Goal: Task Accomplishment & Management: Use online tool/utility

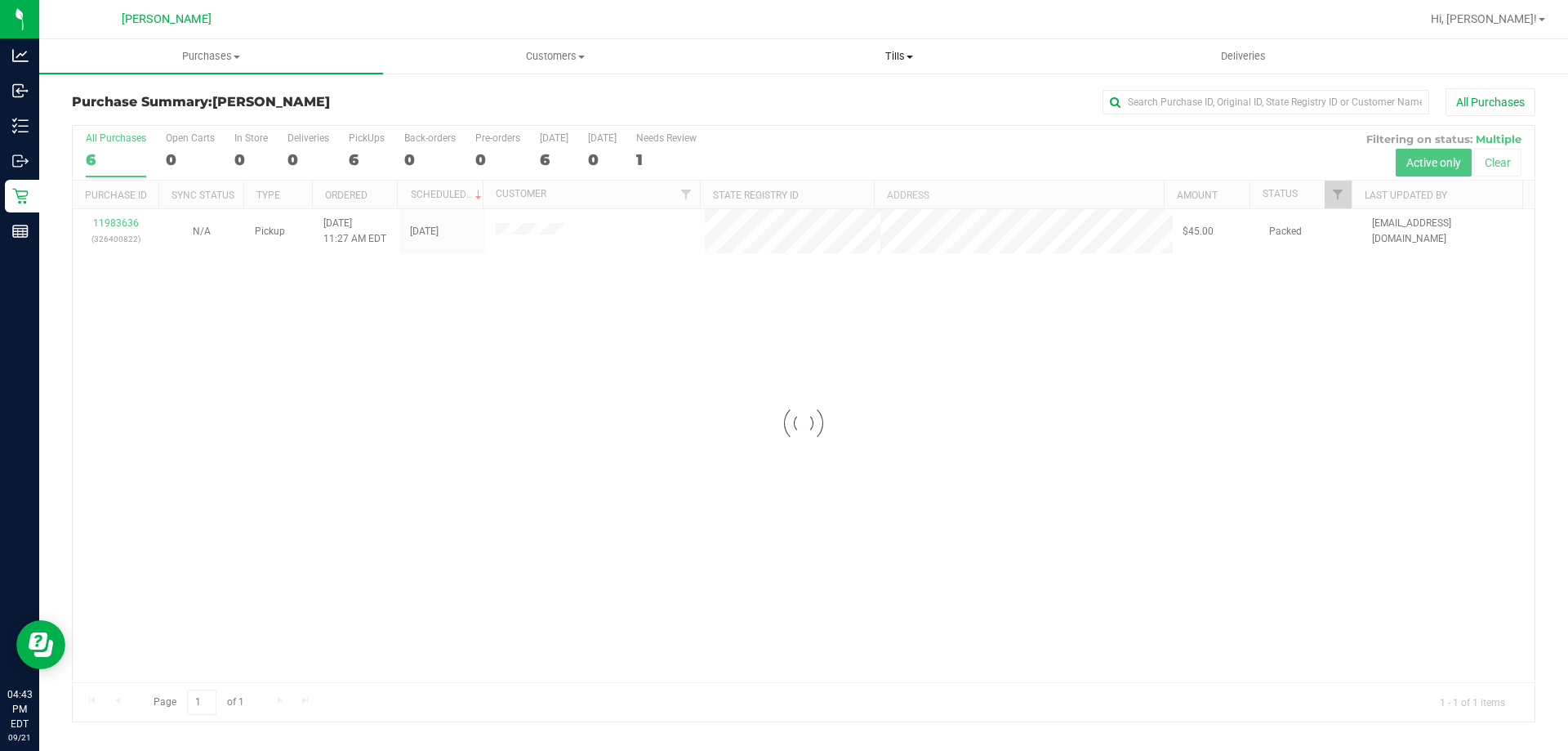
click at [895, 53] on span "Tills" at bounding box center [898, 57] width 342 height 15
click at [864, 94] on li "Manage tills" at bounding box center [899, 98] width 344 height 20
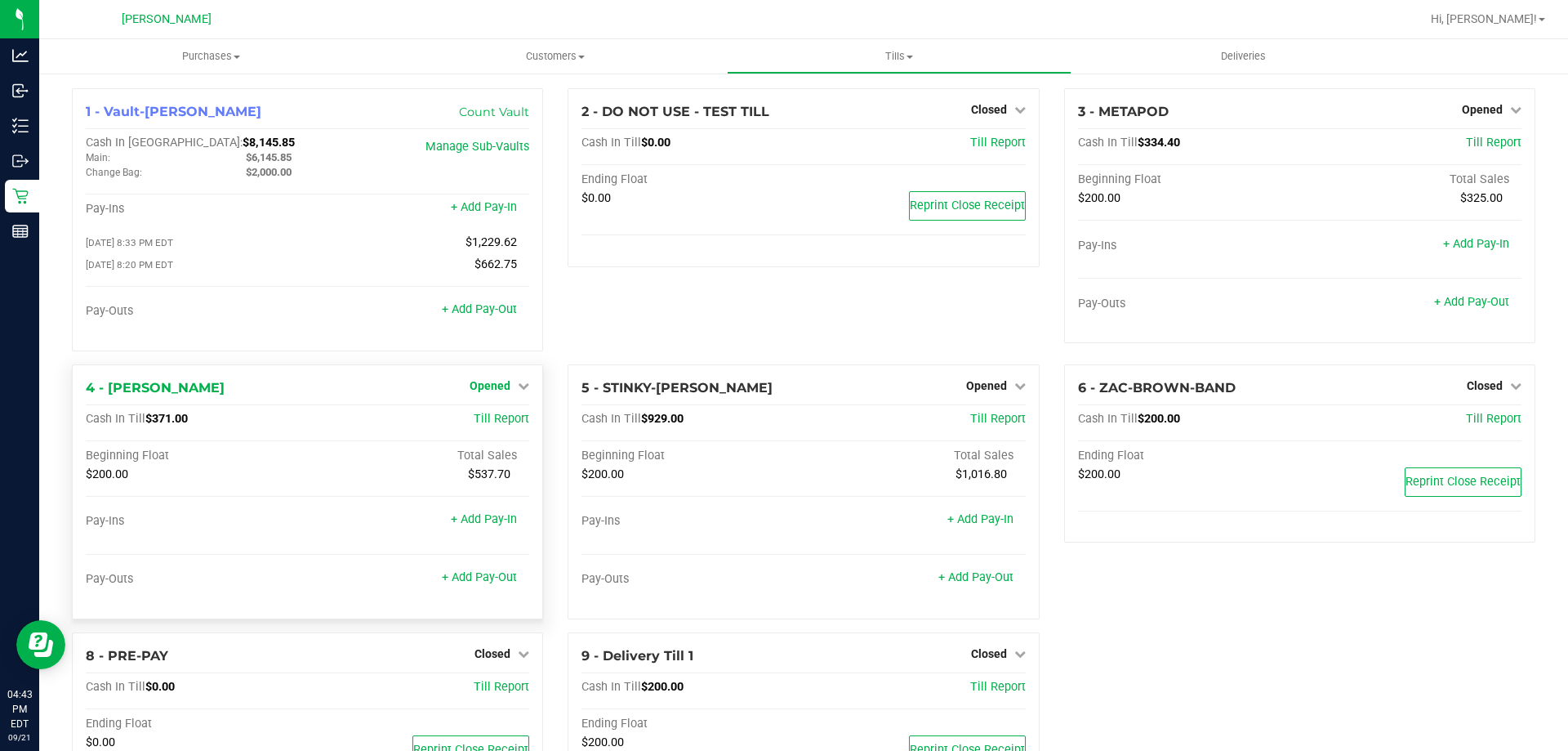
click at [498, 387] on span "Opened" at bounding box center [490, 386] width 41 height 13
click at [494, 422] on link "Close Till" at bounding box center [492, 419] width 44 height 13
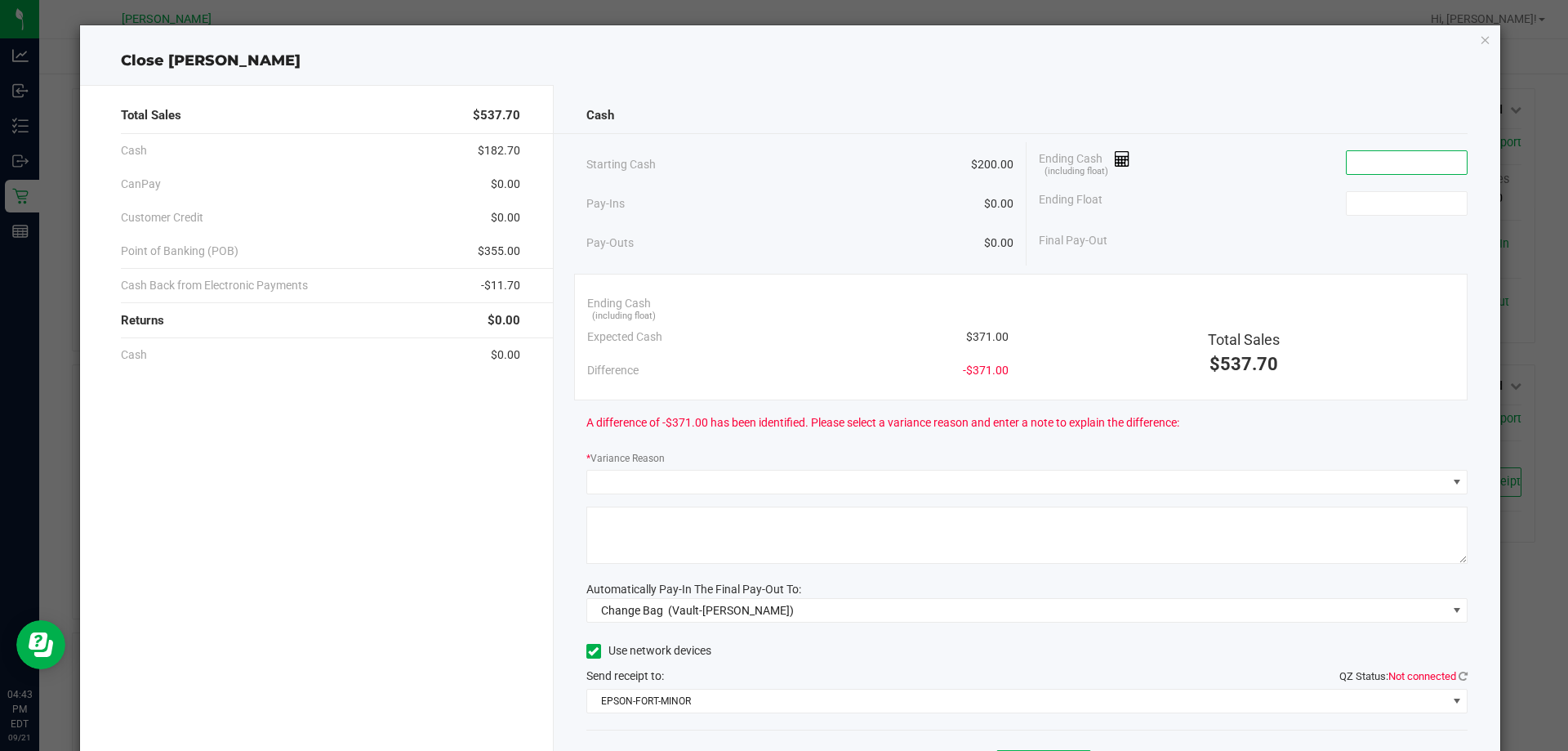
click at [1380, 160] on input at bounding box center [1406, 163] width 120 height 23
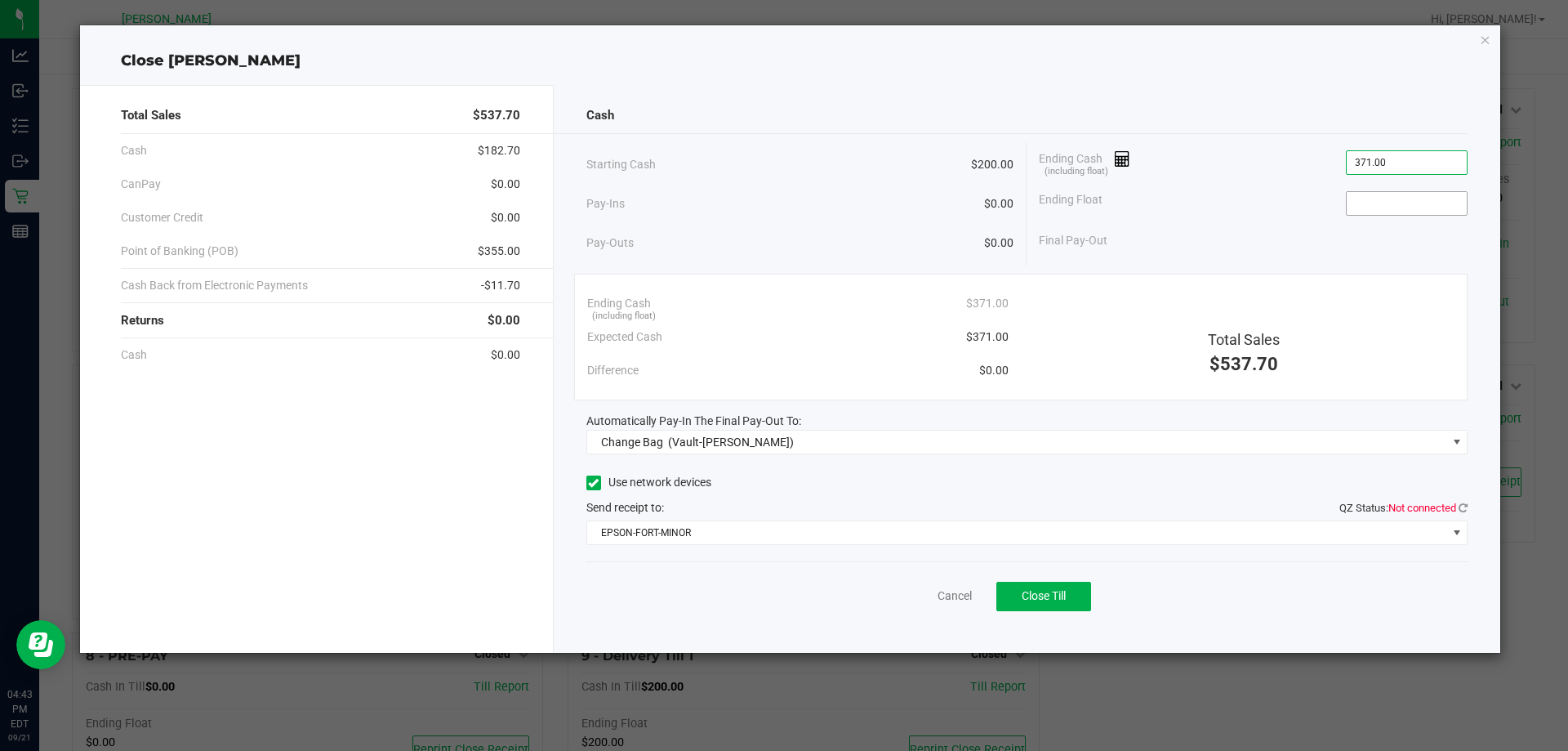
type input "$371.00"
click at [1385, 195] on input at bounding box center [1406, 203] width 120 height 23
type input "$200.00"
click at [1461, 508] on icon at bounding box center [1462, 507] width 9 height 10
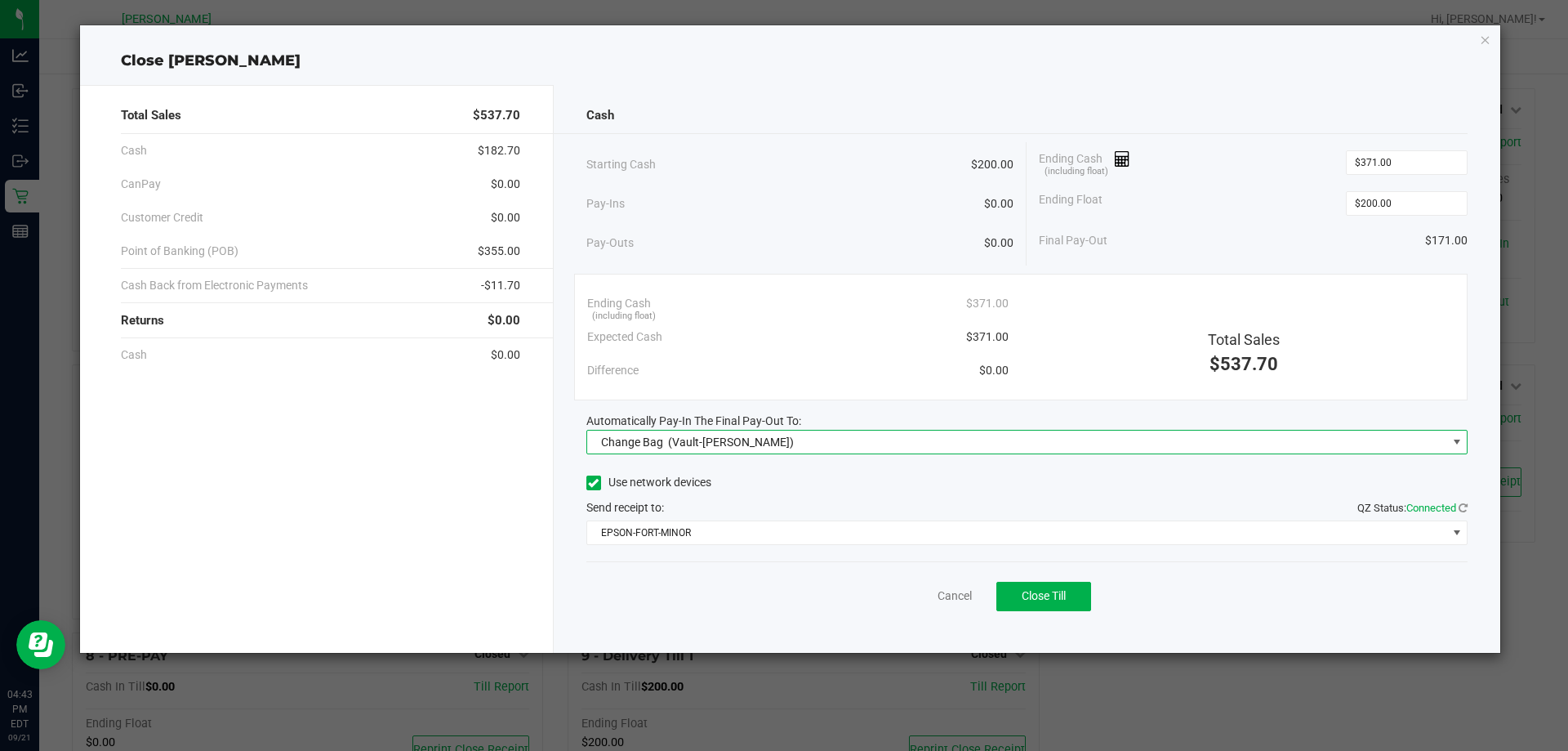
click at [954, 440] on span "Change Bag (Vault-[PERSON_NAME])" at bounding box center [1017, 442] width 860 height 23
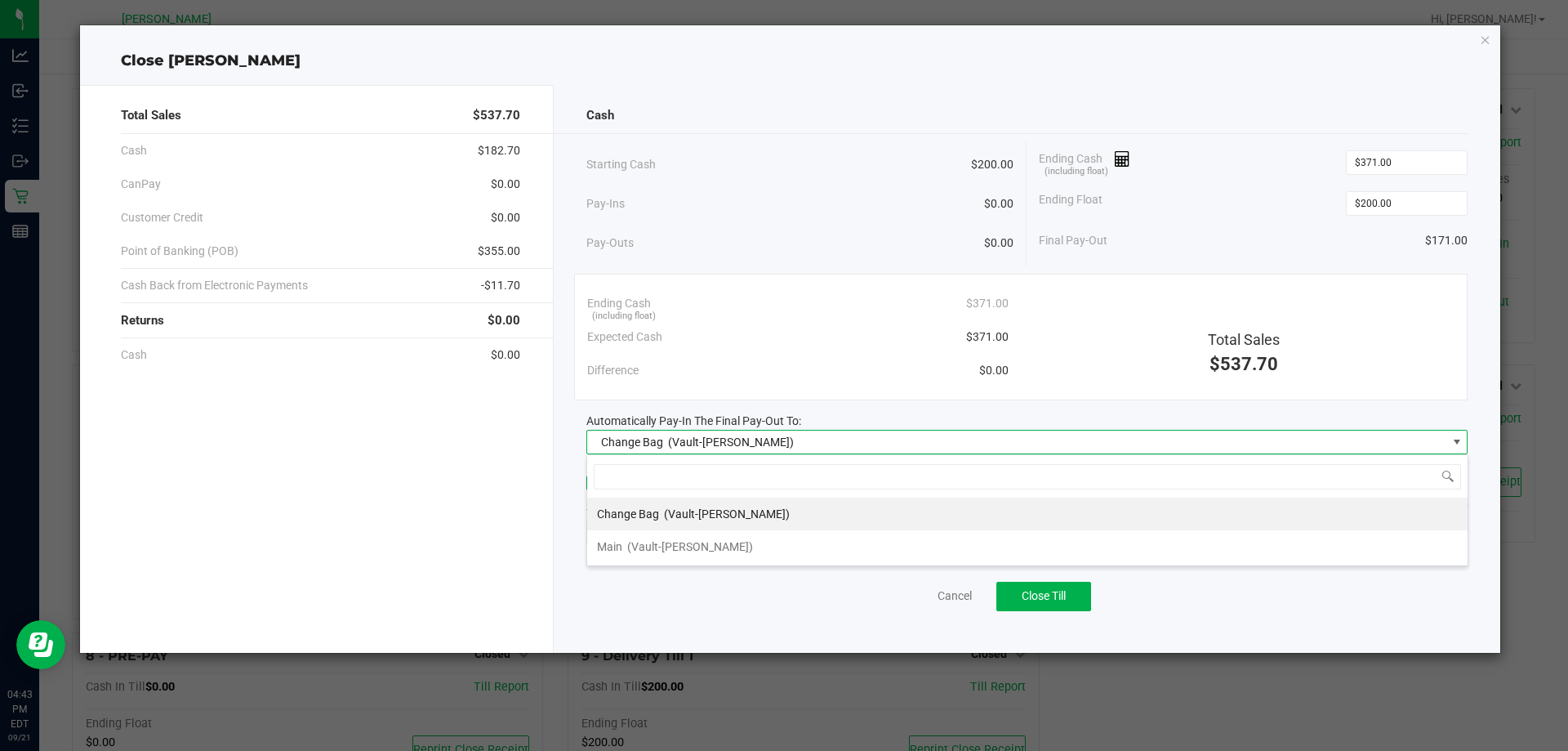
scroll to position [25, 881]
drag, startPoint x: 864, startPoint y: 544, endPoint x: 869, endPoint y: 526, distance: 18.7
click at [864, 543] on li "Main (Vault-[PERSON_NAME])" at bounding box center [1027, 546] width 880 height 33
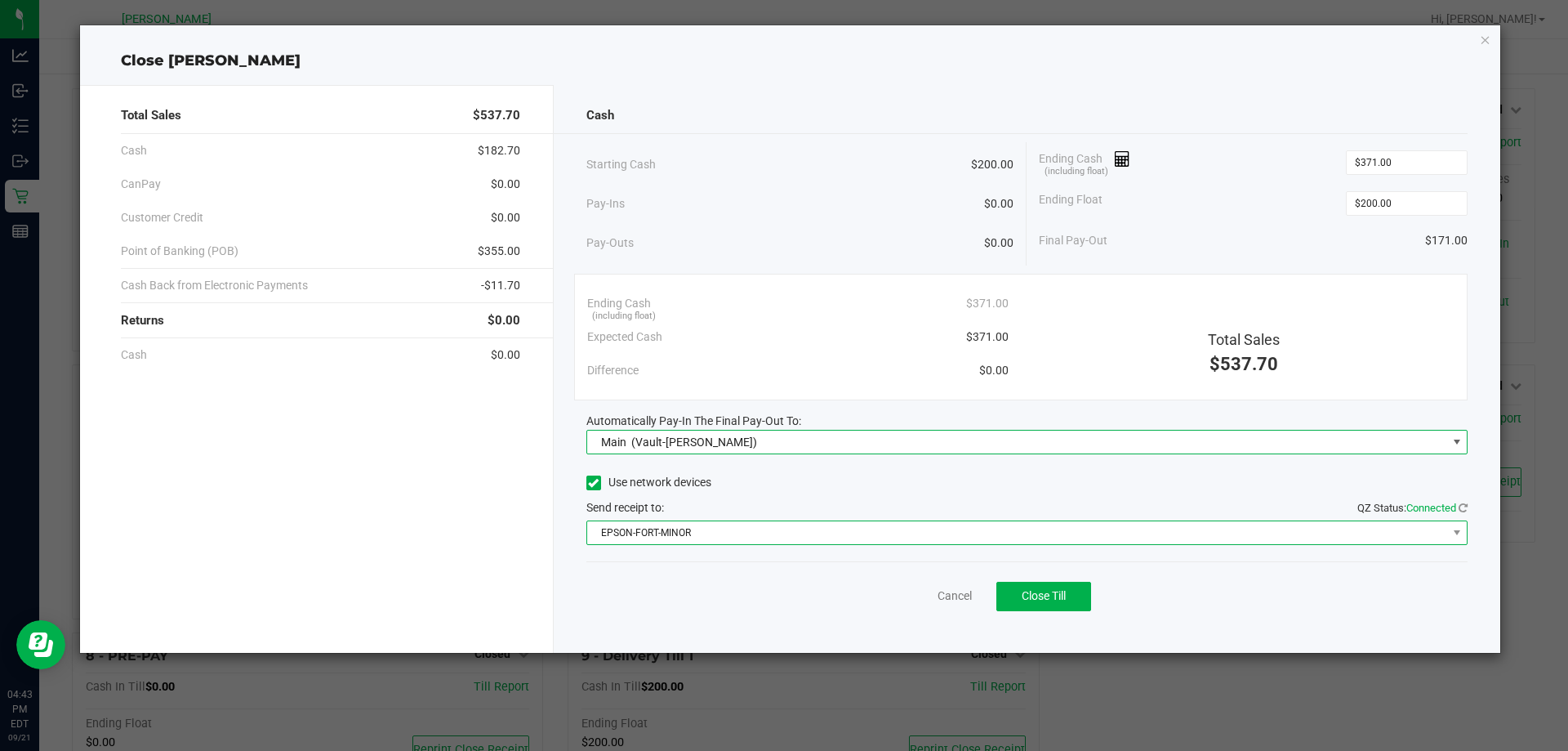
click at [879, 525] on span "EPSON-FORT-MINOR" at bounding box center [1017, 533] width 860 height 23
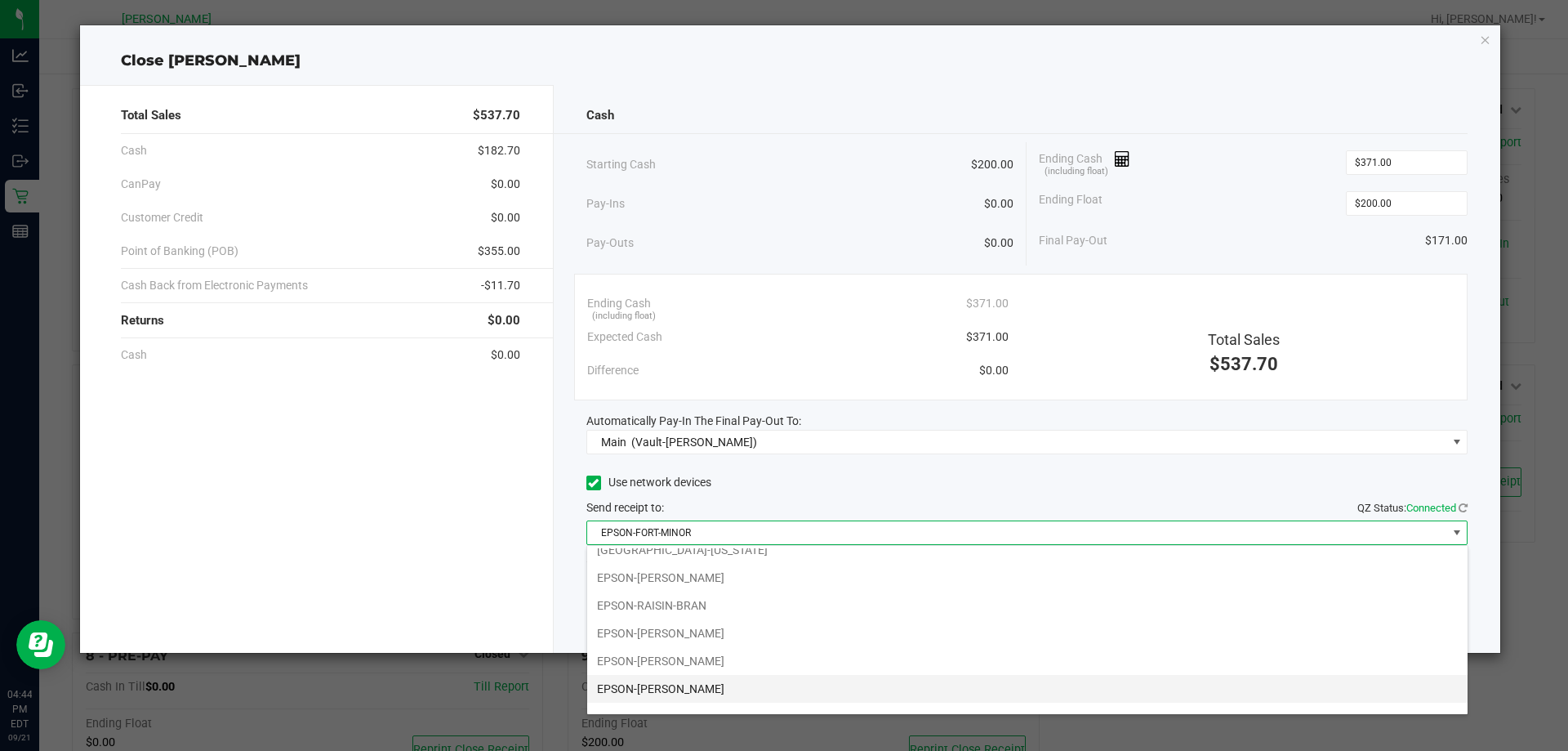
scroll to position [198, 0]
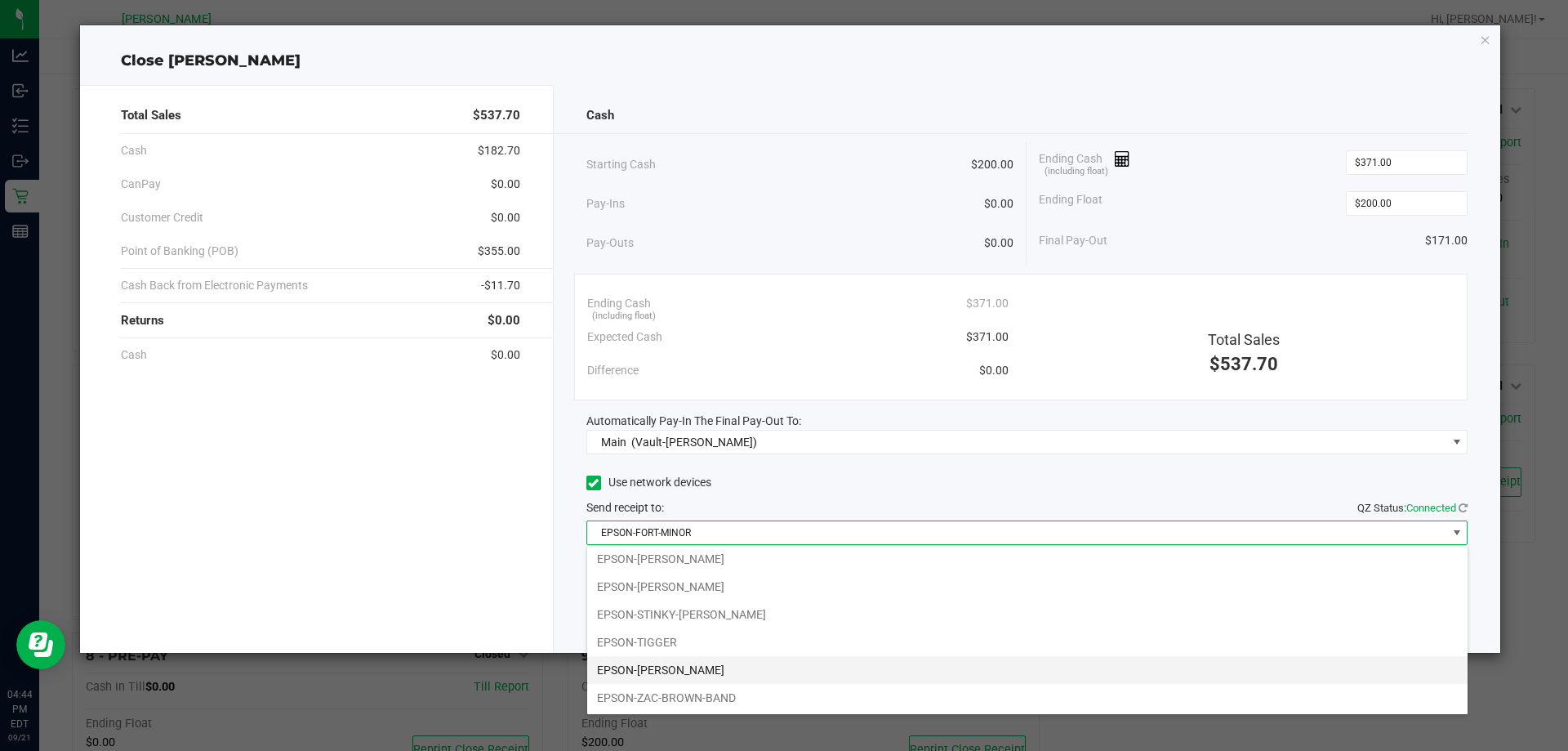
click at [828, 661] on li "EPSON-[PERSON_NAME]" at bounding box center [1027, 669] width 880 height 27
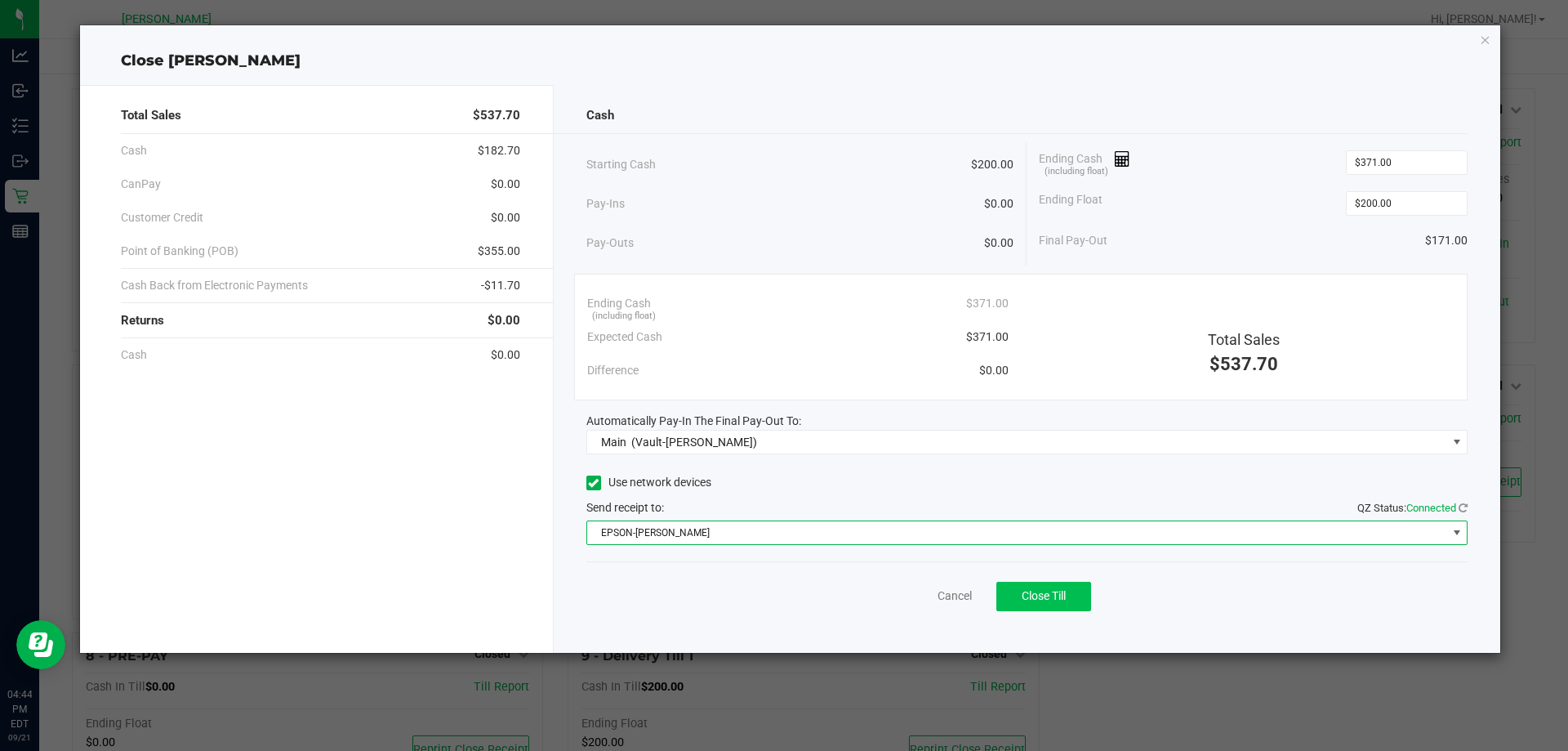
click at [1050, 605] on button "Close Till" at bounding box center [1043, 596] width 95 height 29
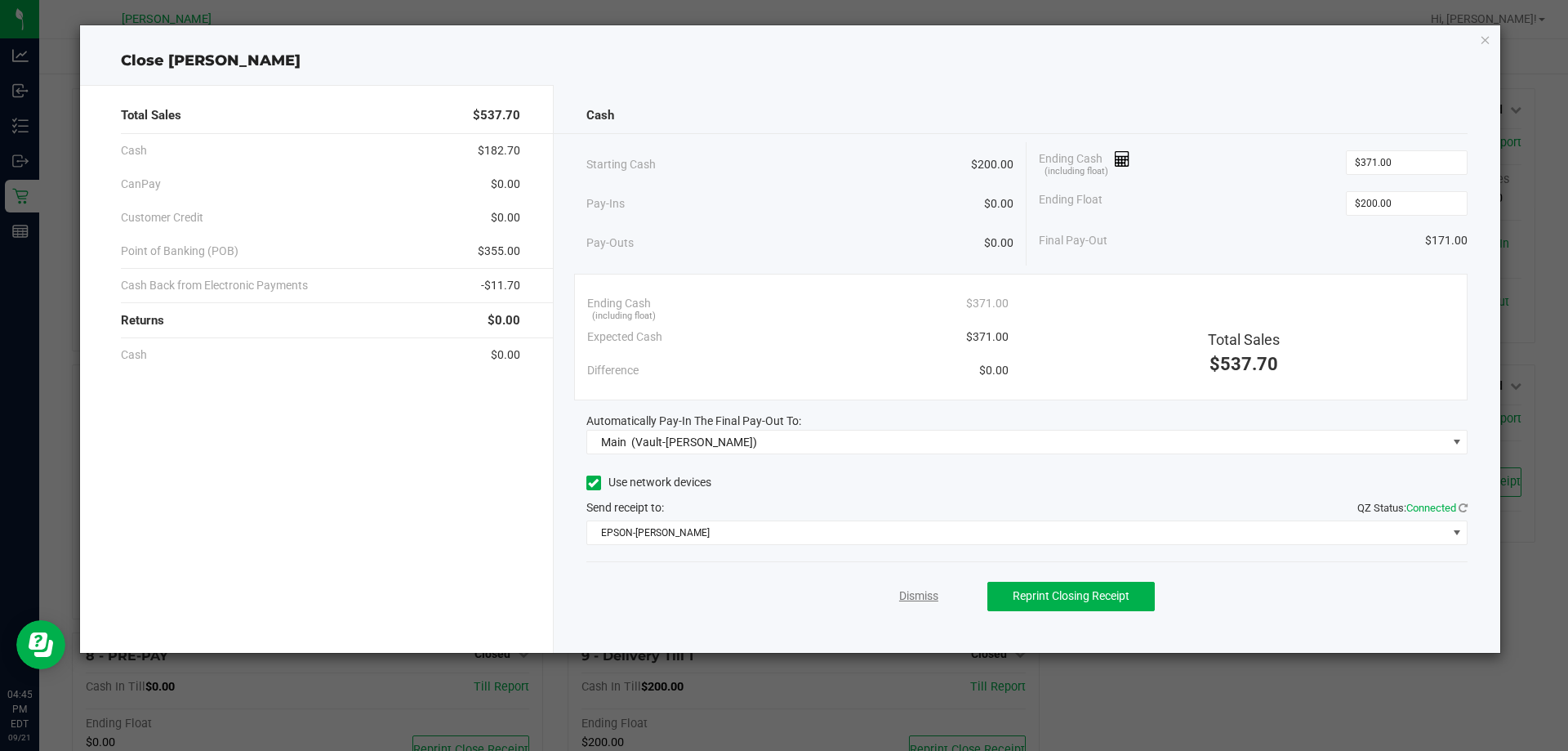
click at [922, 600] on link "Dismiss" at bounding box center [918, 596] width 39 height 17
